Goal: Information Seeking & Learning: Learn about a topic

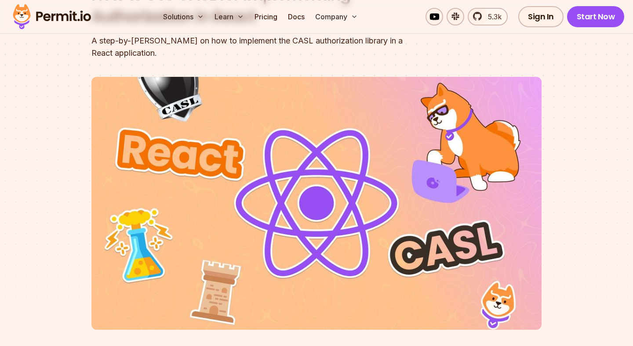
scroll to position [32, 0]
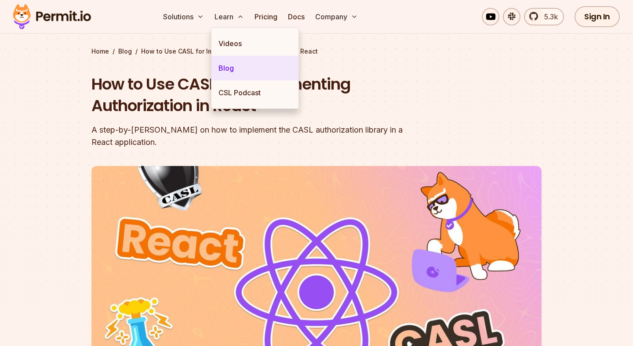
click at [227, 62] on link "Blog" at bounding box center [254, 68] width 87 height 25
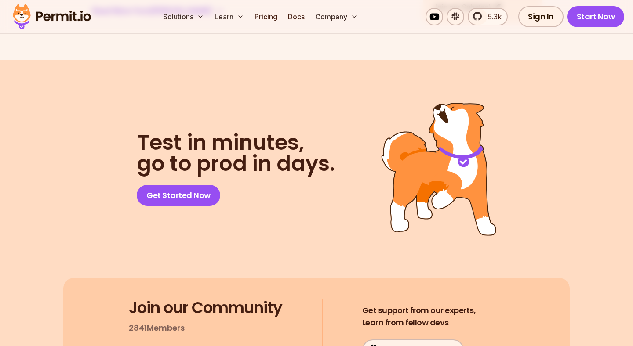
scroll to position [5743, 0]
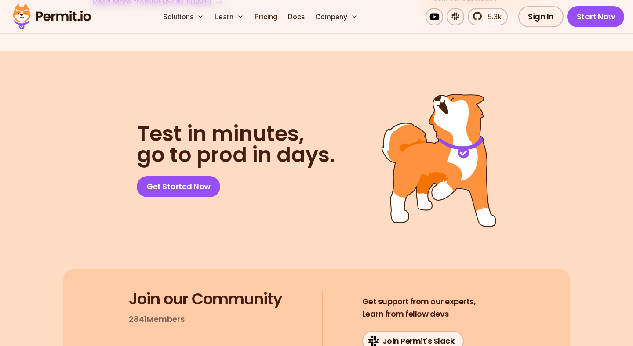
click at [67, 13] on img at bounding box center [52, 17] width 86 height 30
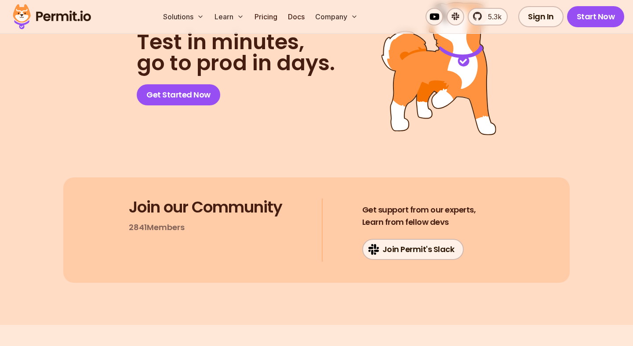
scroll to position [4749, 0]
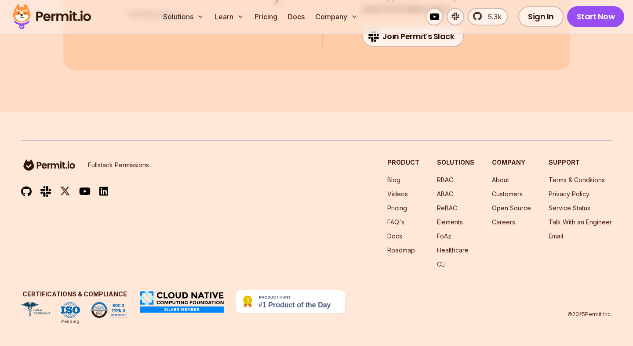
click at [166, 156] on div "Fullstack Permissions Product Blog Videos Pricing FAQ's Docs Roadmap Solutions …" at bounding box center [316, 229] width 591 height 178
click at [396, 178] on link "Blog" at bounding box center [393, 179] width 13 height 7
